Goal: Check status: Check status

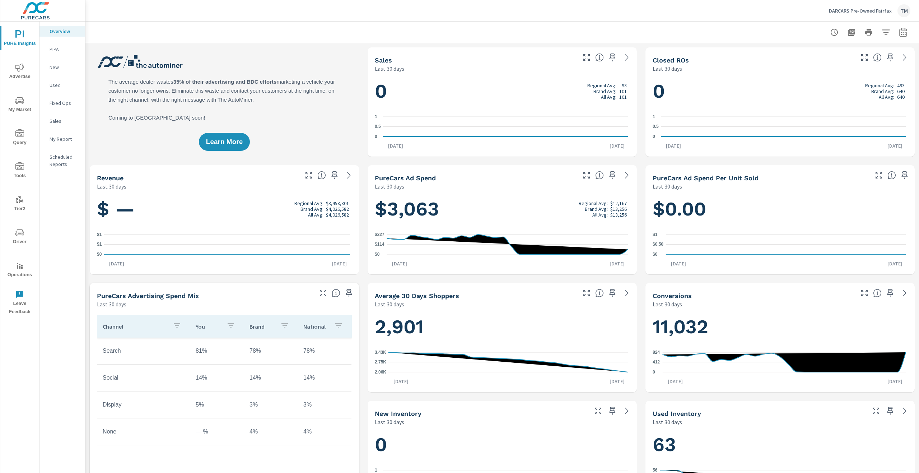
scroll to position [0, 0]
click at [22, 73] on span "Advertise" at bounding box center [20, 72] width 34 height 18
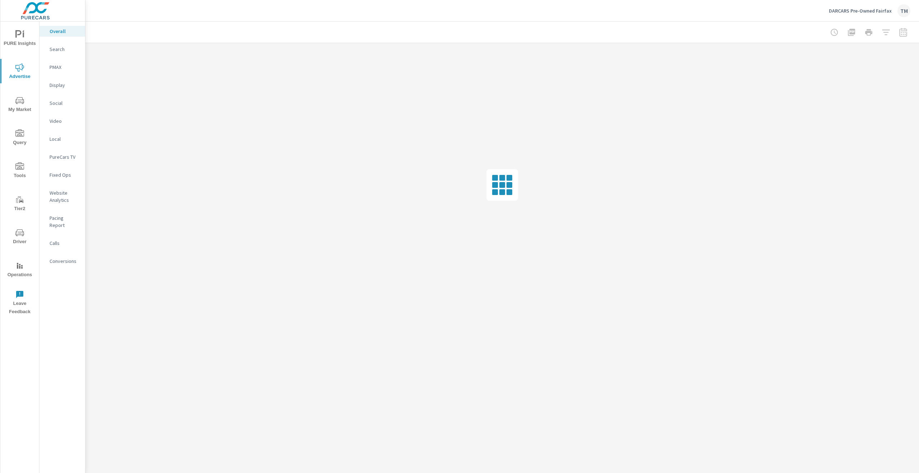
click at [59, 103] on p "Social" at bounding box center [65, 102] width 30 height 7
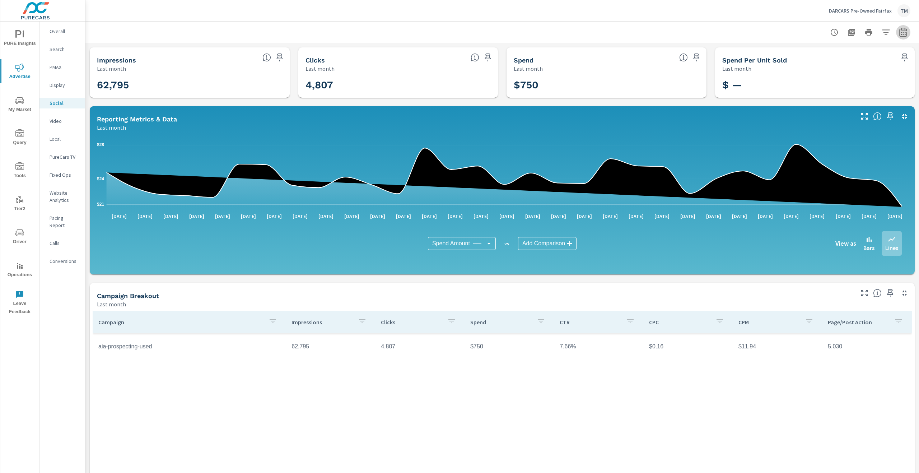
click at [899, 34] on icon "button" at bounding box center [903, 32] width 9 height 9
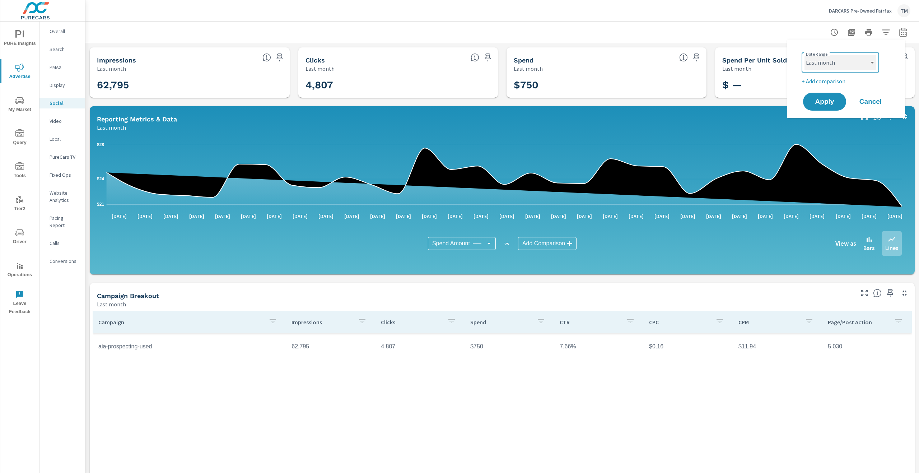
click at [867, 64] on select "Custom [DATE] Last week Last 7 days Last 14 days Last 30 days Last 45 days Last…" at bounding box center [840, 62] width 72 height 14
click at [804, 55] on select "Custom [DATE] Last week Last 7 days Last 14 days Last 30 days Last 45 days Last…" at bounding box center [840, 62] width 72 height 14
select select "Month to date"
click at [825, 108] on button "Apply" at bounding box center [824, 101] width 45 height 19
